Goal: Transaction & Acquisition: Purchase product/service

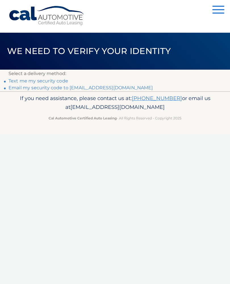
click at [32, 89] on link "Email my security code to [EMAIL_ADDRESS][DOMAIN_NAME]" at bounding box center [81, 87] width 145 height 5
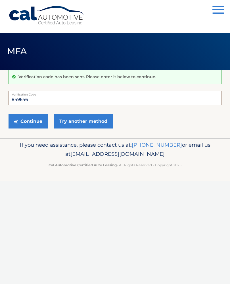
type input "849646"
click at [39, 120] on button "Continue" at bounding box center [28, 121] width 39 height 14
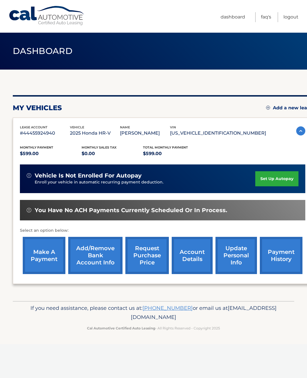
click at [48, 246] on link "make a payment" at bounding box center [44, 255] width 43 height 37
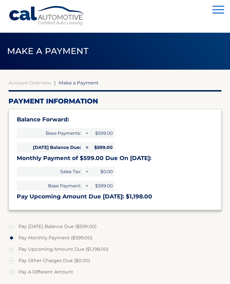
select select "YzQyMTNkZTctOGI2MS00YTFkLTliYzYtY2JjNmUzNGY0ZDBk"
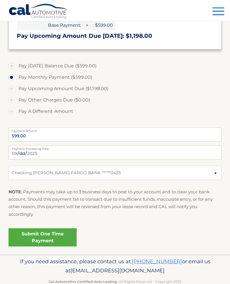
scroll to position [162, 0]
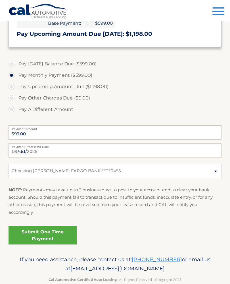
click at [57, 234] on link "Submit One Time Payment" at bounding box center [43, 235] width 68 height 18
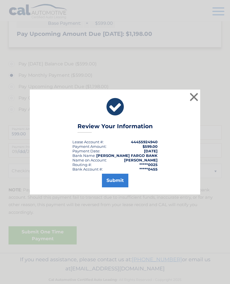
click at [121, 185] on button "Submit" at bounding box center [115, 181] width 26 height 14
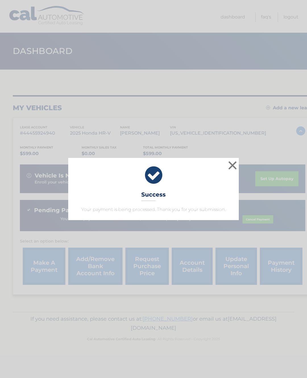
click at [238, 166] on button "×" at bounding box center [232, 165] width 11 height 11
